Goal: Task Accomplishment & Management: Use online tool/utility

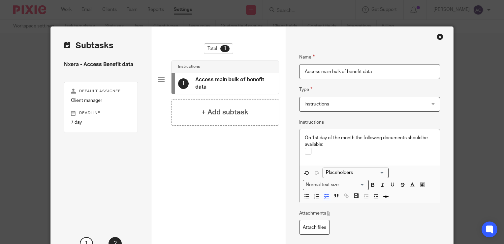
click at [115, 189] on div "Nxera - Access Benefit data Default assignee Client manager Deadline 7 day" at bounding box center [101, 142] width 74 height 162
click at [319, 150] on p at bounding box center [375, 151] width 120 height 7
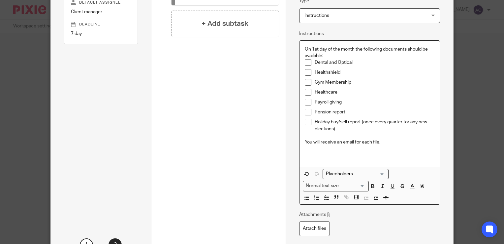
scroll to position [112, 0]
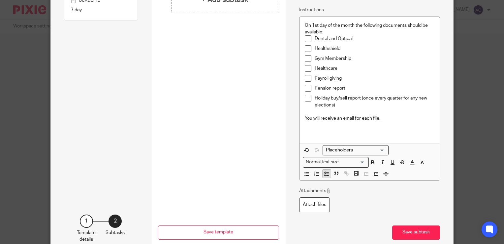
click at [325, 173] on polyline "button" at bounding box center [325, 173] width 1 height 1
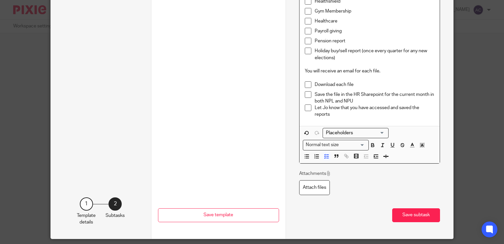
scroll to position [180, 0]
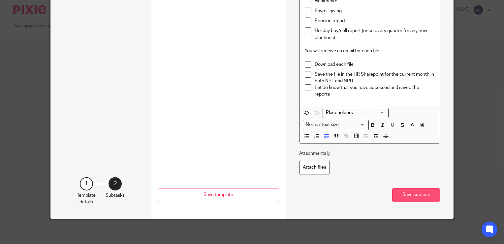
click at [408, 188] on button "Save subtask" at bounding box center [416, 195] width 48 height 14
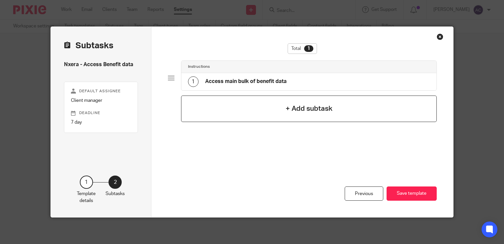
click at [272, 113] on div "+ Add subtask" at bounding box center [309, 108] width 256 height 26
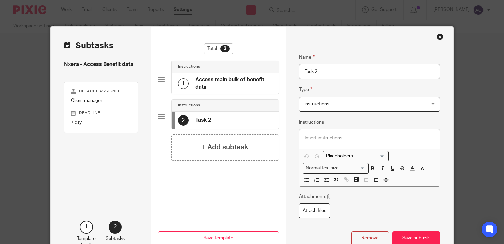
click at [329, 107] on span "Instructions" at bounding box center [359, 104] width 108 height 14
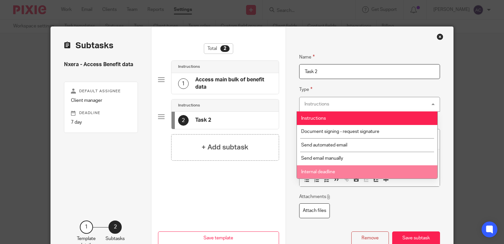
click at [332, 171] on span "Internal deadline" at bounding box center [318, 171] width 34 height 5
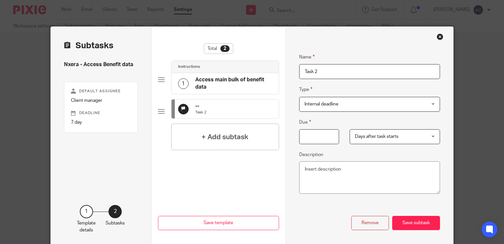
click at [320, 136] on input "Due" at bounding box center [319, 136] width 40 height 15
type input "0"
click at [379, 132] on span "Days after task starts" at bounding box center [389, 136] width 68 height 14
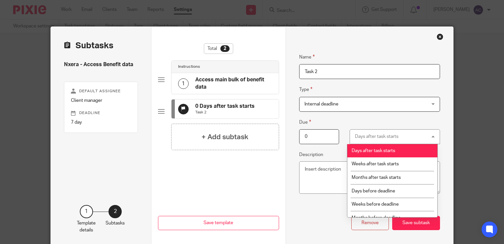
click at [354, 121] on fieldset "Due 0 Days after task starts Days after task starts Days after task starts Week…" at bounding box center [369, 131] width 141 height 26
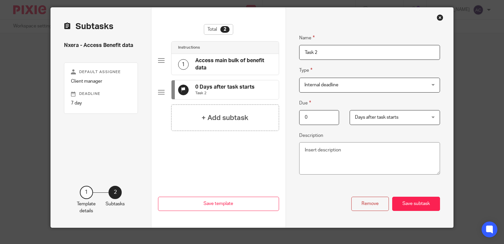
scroll to position [21, 0]
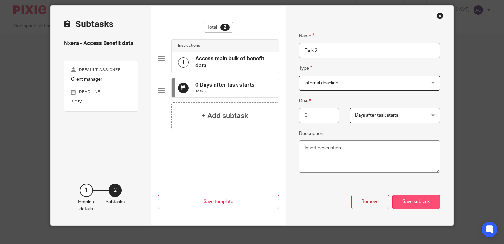
click at [417, 203] on button "Save subtask" at bounding box center [416, 201] width 48 height 14
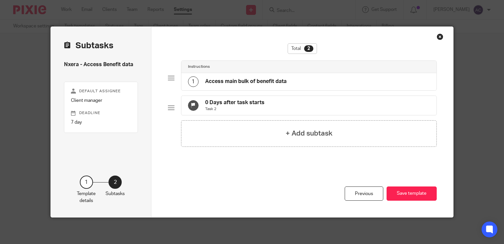
scroll to position [0, 0]
click at [274, 141] on div "+ Add subtask" at bounding box center [309, 133] width 256 height 26
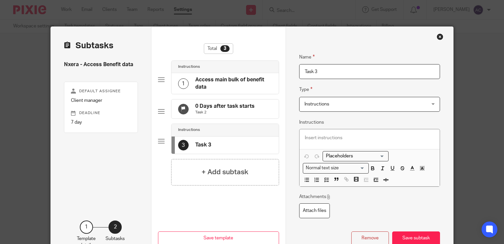
click at [212, 148] on div "3 Task 3" at bounding box center [225, 144] width 107 height 17
type input "T"
type input "Access cycle scheme data"
click at [220, 77] on h4 "Access main bulk of benefit data" at bounding box center [233, 83] width 77 height 14
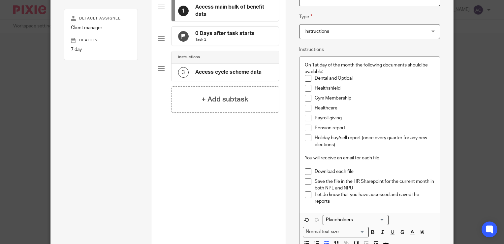
scroll to position [74, 0]
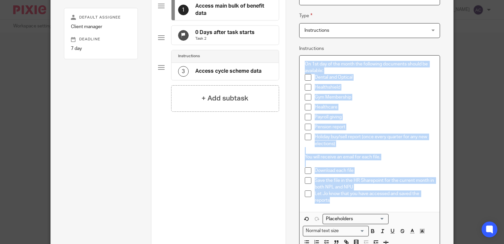
drag, startPoint x: 333, startPoint y: 200, endPoint x: 298, endPoint y: 64, distance: 140.7
click at [300, 64] on div "On 1st day of the month the following documents should be available: Dental and…" at bounding box center [370, 133] width 140 height 156
copy div "On 1st day of the month the following documents should be available: Dental and…"
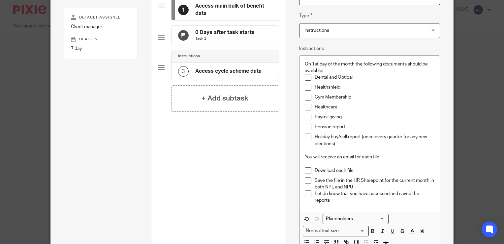
click at [226, 74] on h4 "Access cycle scheme data" at bounding box center [228, 71] width 66 height 7
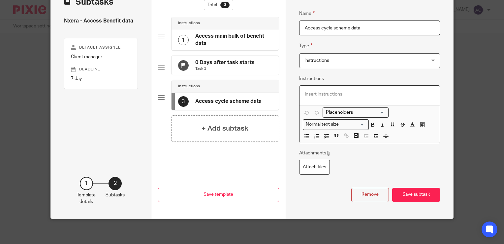
click at [345, 98] on div at bounding box center [370, 95] width 140 height 20
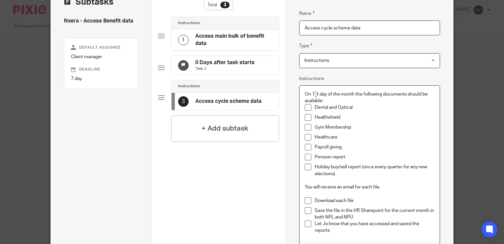
click at [311, 93] on p "On 1st day of the month the following documents should be available:" at bounding box center [370, 98] width 130 height 14
drag, startPoint x: 315, startPoint y: 93, endPoint x: 310, endPoint y: 94, distance: 5.4
click at [310, 94] on p "On 1st day of the month the following documents should be available:" at bounding box center [370, 98] width 130 height 14
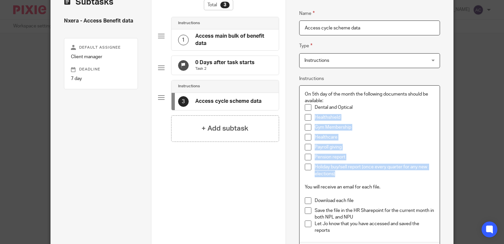
drag, startPoint x: 342, startPoint y: 172, endPoint x: 303, endPoint y: 118, distance: 65.9
click at [305, 118] on ul "Dental and Optical Healthshield Gym Membership Healthcare Payroll giving Pensio…" at bounding box center [370, 140] width 130 height 73
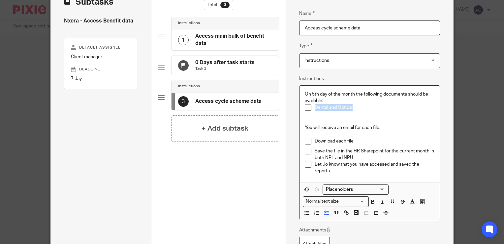
drag, startPoint x: 350, startPoint y: 106, endPoint x: 311, endPoint y: 107, distance: 38.9
click at [311, 107] on li "Dental and Optical" at bounding box center [370, 111] width 130 height 14
drag, startPoint x: 371, startPoint y: 129, endPoint x: 359, endPoint y: 129, distance: 12.2
click at [359, 129] on p "You will receive an email for each file." at bounding box center [370, 127] width 130 height 7
click at [344, 142] on p "Download each file" at bounding box center [375, 141] width 120 height 7
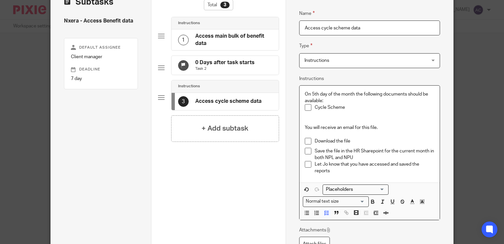
click at [343, 170] on p "Let Jo know that you have accessed and saved the reports" at bounding box center [375, 168] width 120 height 14
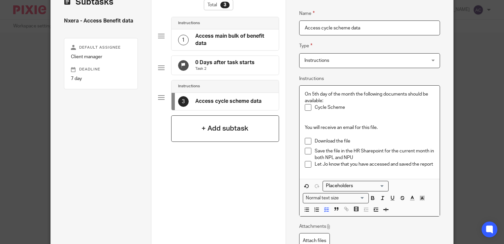
click at [247, 132] on div "+ Add subtask" at bounding box center [225, 128] width 108 height 26
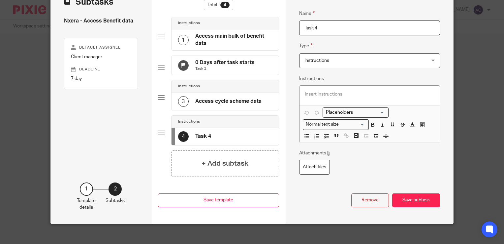
click at [323, 61] on span "Instructions" at bounding box center [317, 60] width 25 height 5
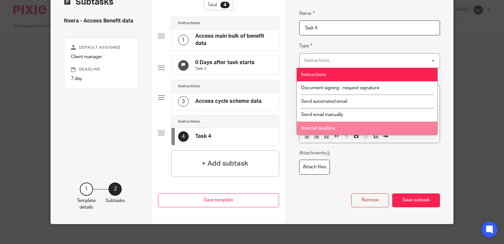
click at [327, 124] on li "Internal deadline" at bounding box center [367, 128] width 141 height 14
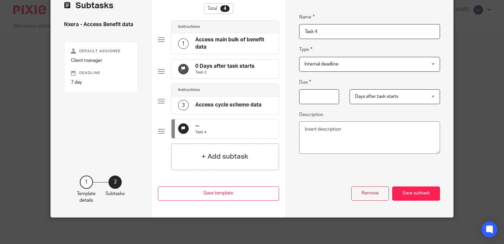
drag, startPoint x: 325, startPoint y: 25, endPoint x: 287, endPoint y: 26, distance: 37.6
click at [287, 26] on div "Name Access main bulk of benefit data Type Instructions Instructions Instructio…" at bounding box center [370, 102] width 168 height 230
click at [320, 89] on input "Due" at bounding box center [319, 96] width 40 height 15
type input "5"
click at [427, 200] on button "Save subtask" at bounding box center [416, 193] width 48 height 14
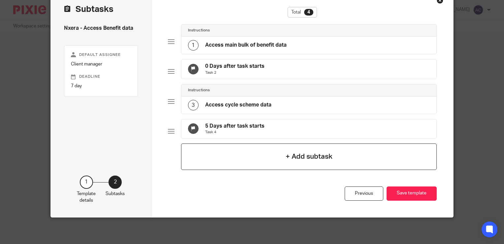
click at [268, 159] on div "+ Add subtask" at bounding box center [309, 156] width 256 height 26
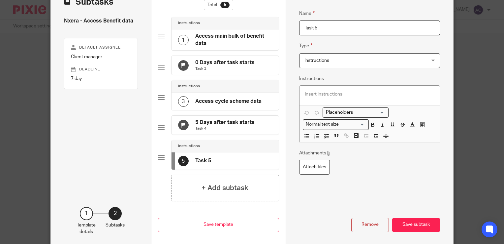
drag, startPoint x: 324, startPoint y: 29, endPoint x: 285, endPoint y: 23, distance: 40.0
click at [286, 23] on div "Name Access main bulk of benefit data Type Instructions Instructions Instructio…" at bounding box center [370, 115] width 168 height 265
type input "a"
type input "Access Childcare Vouchers"
click at [325, 63] on span "Instructions" at bounding box center [359, 60] width 108 height 14
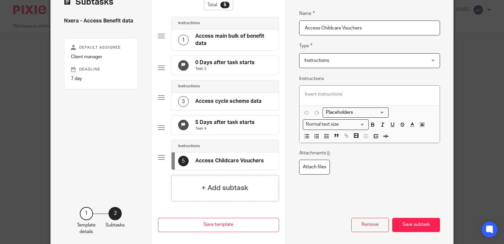
click at [334, 46] on fieldset "Type Instructions Instructions Instructions Document signing - request signatur…" at bounding box center [369, 55] width 141 height 26
click at [221, 105] on h4 "Access cycle scheme data" at bounding box center [228, 101] width 66 height 7
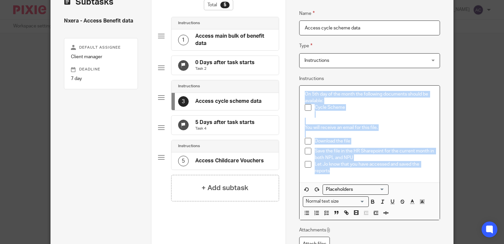
drag, startPoint x: 332, startPoint y: 171, endPoint x: 294, endPoint y: 89, distance: 90.2
click at [294, 89] on div "Name Access main bulk of benefit data Type Instructions Instructions Instructio…" at bounding box center [370, 139] width 168 height 312
copy div "On 5th day of the month the following documents should be available: Cycle Sche…"
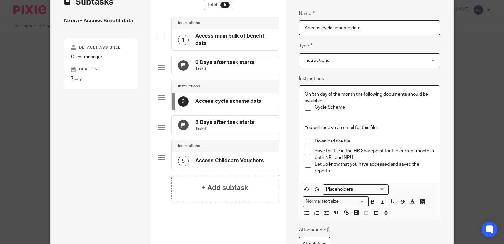
click at [226, 164] on h4 "Access Childcare Vouchers" at bounding box center [229, 160] width 69 height 7
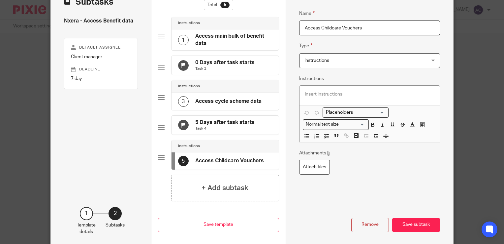
click at [342, 85] on div at bounding box center [370, 95] width 140 height 20
paste div
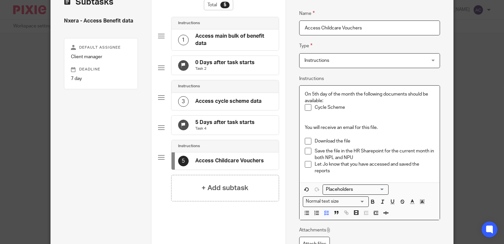
click at [312, 93] on p "On 5th day of the month the following documents should be available:" at bounding box center [370, 98] width 130 height 14
drag, startPoint x: 341, startPoint y: 107, endPoint x: 314, endPoint y: 110, distance: 26.6
click at [315, 110] on p "Cycle Scheme" at bounding box center [375, 107] width 120 height 7
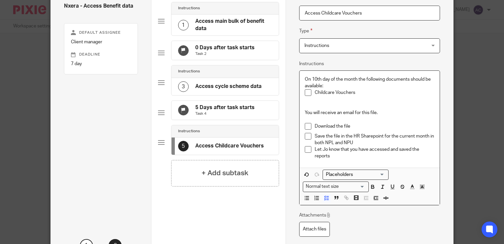
scroll to position [120, 0]
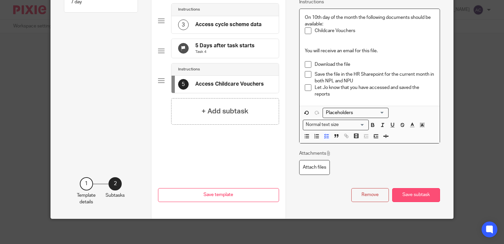
click at [401, 192] on button "Save subtask" at bounding box center [416, 195] width 48 height 14
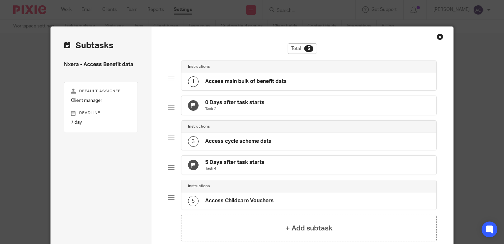
scroll to position [81, 0]
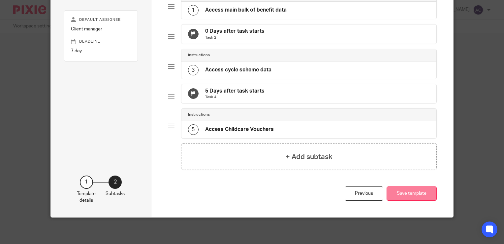
click at [403, 192] on button "Save template" at bounding box center [412, 193] width 50 height 14
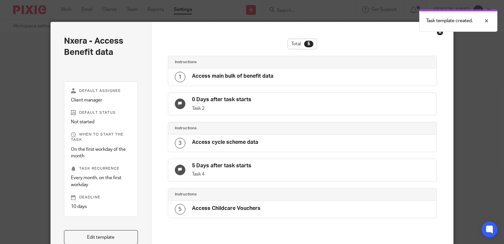
scroll to position [64, 0]
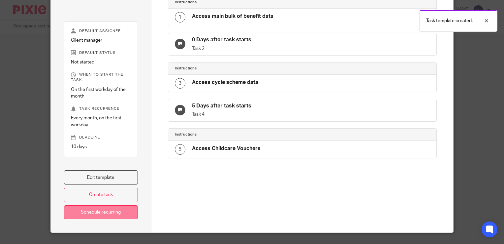
click at [120, 210] on link "Schedule recurring" at bounding box center [101, 212] width 74 height 14
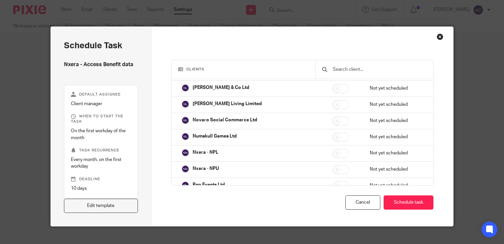
scroll to position [1053, 0]
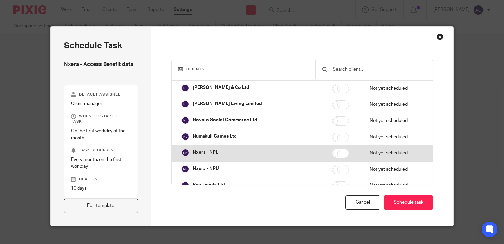
click at [332, 150] on input "checkbox" at bounding box center [340, 153] width 17 height 9
click at [332, 149] on input "checkbox" at bounding box center [340, 153] width 17 height 9
checkbox input "false"
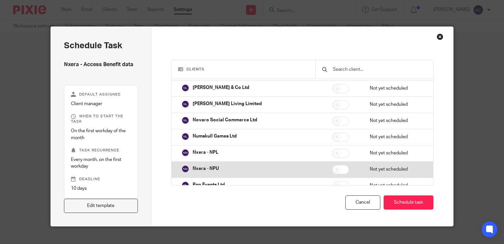
click at [333, 165] on input "checkbox" at bounding box center [340, 169] width 17 height 9
checkbox input "true"
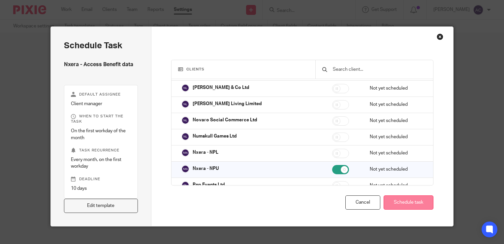
click at [407, 203] on button "Schedule task" at bounding box center [409, 202] width 50 height 14
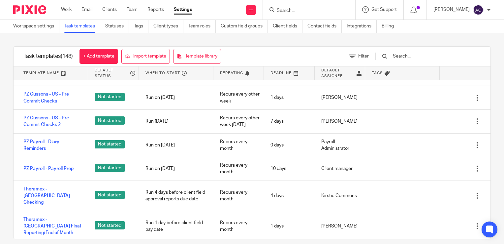
scroll to position [1163, 0]
